Goal: Task Accomplishment & Management: Use online tool/utility

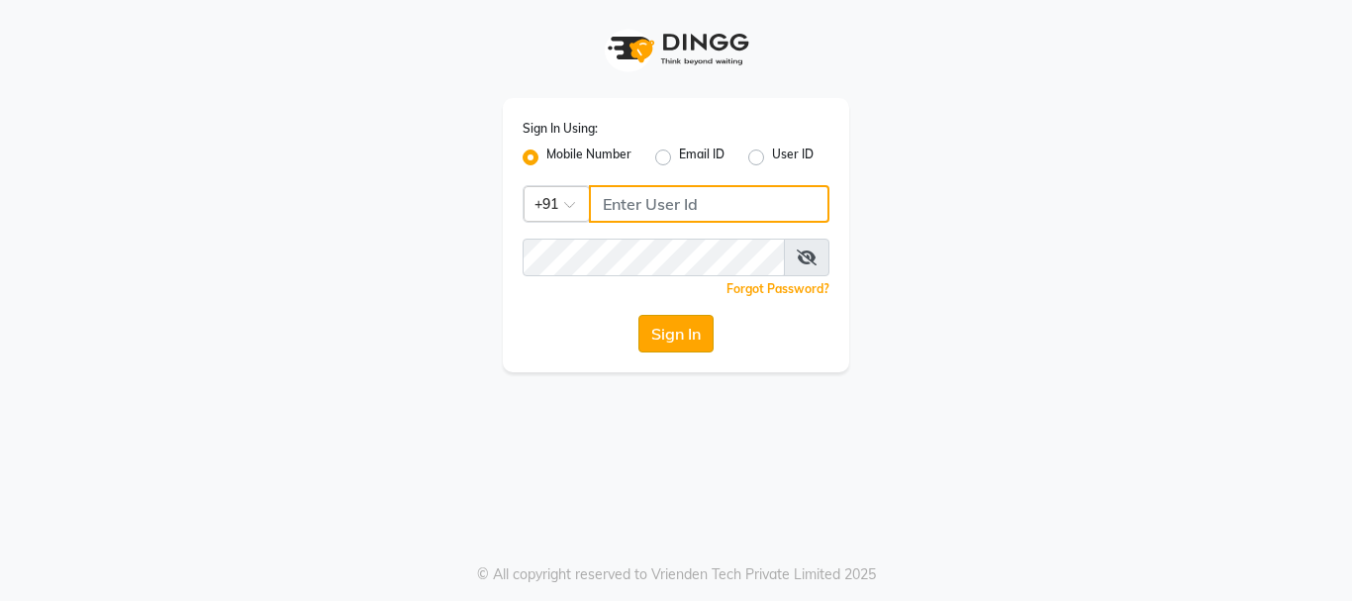
type input "9819816111"
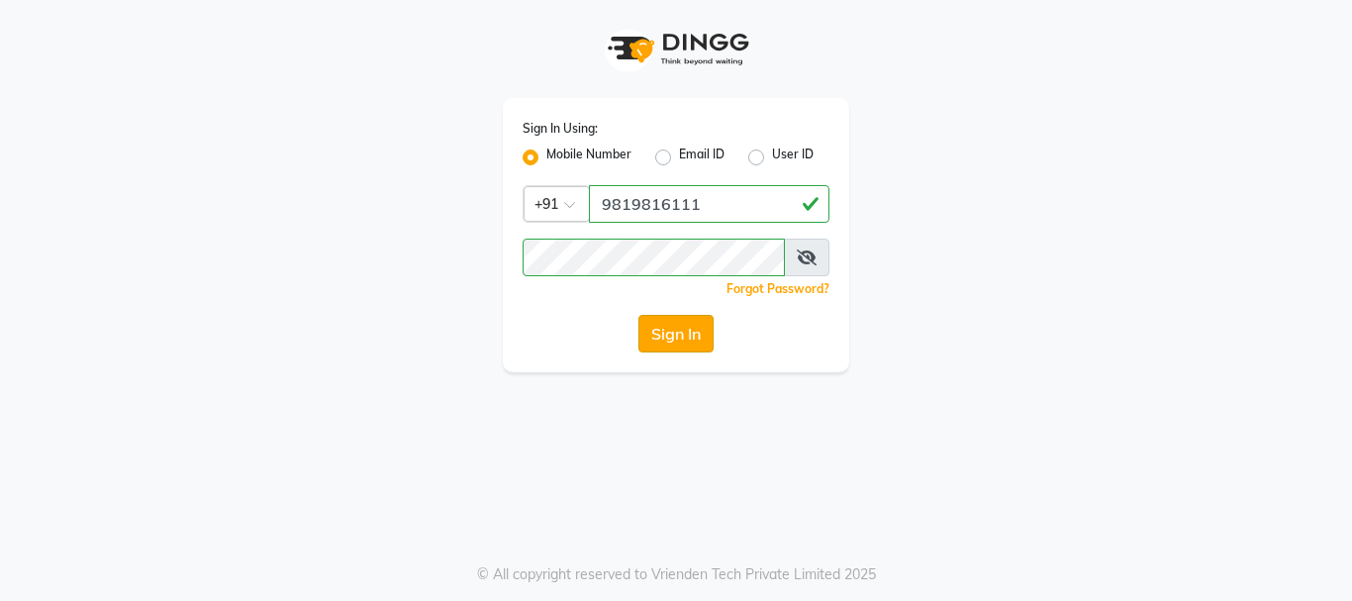
click at [685, 318] on button "Sign In" at bounding box center [676, 334] width 75 height 38
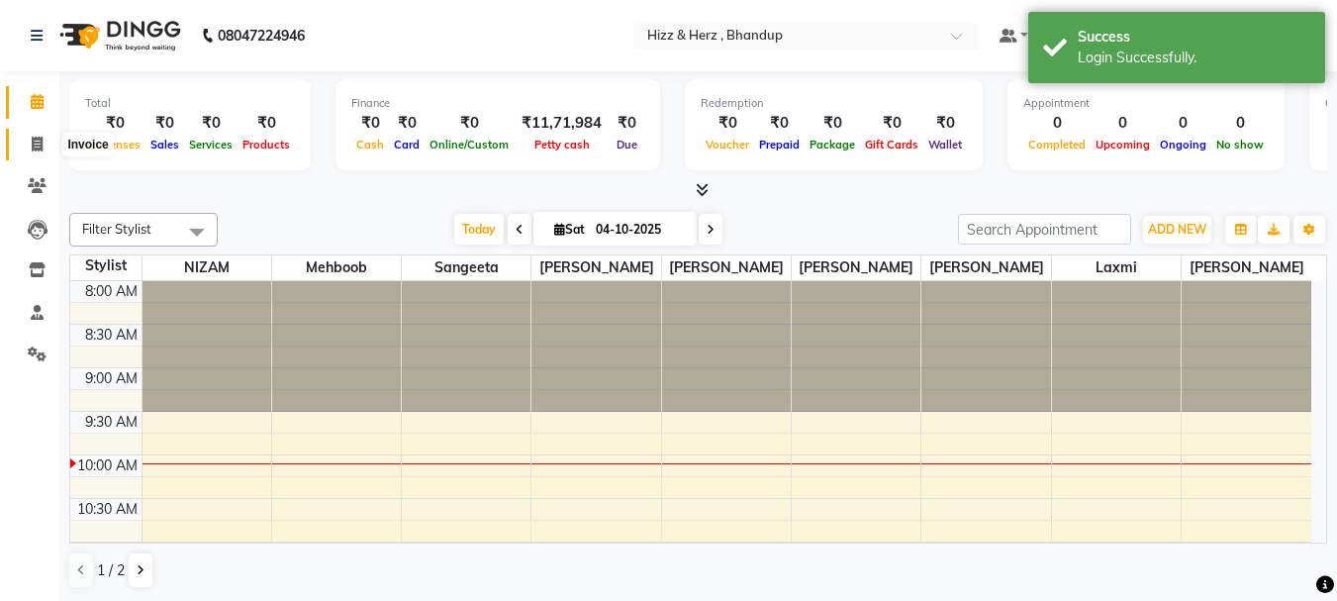
click at [41, 137] on icon at bounding box center [37, 144] width 11 height 15
select select "629"
select select "service"
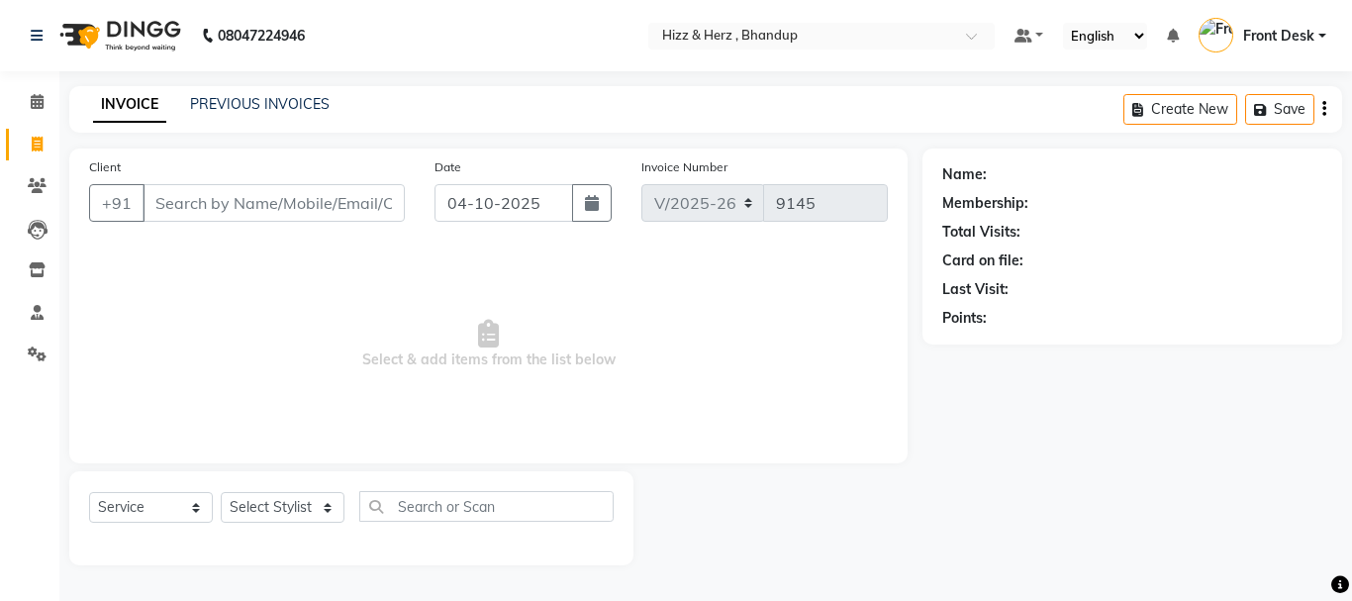
click at [32, 579] on aside "Calendar Invoice Clients Leads Inventory Staff Settings Completed InProgress Up…" at bounding box center [29, 300] width 59 height 601
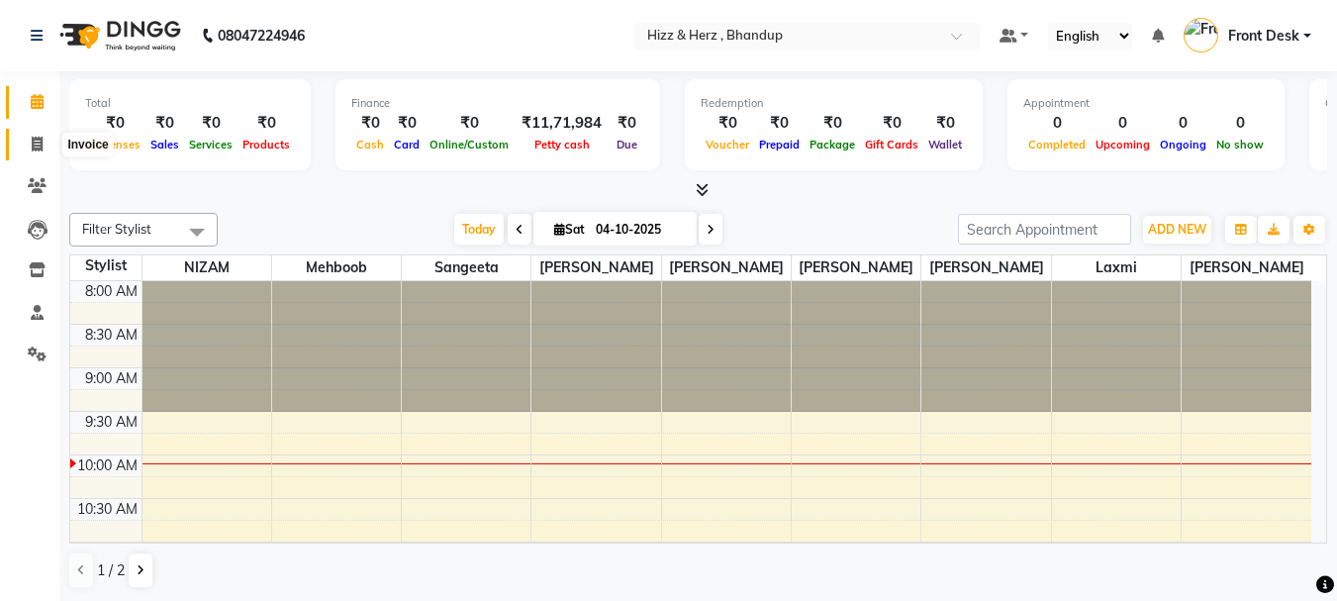
click at [39, 148] on icon at bounding box center [37, 144] width 11 height 15
select select "629"
select select "service"
